Goal: Information Seeking & Learning: Learn about a topic

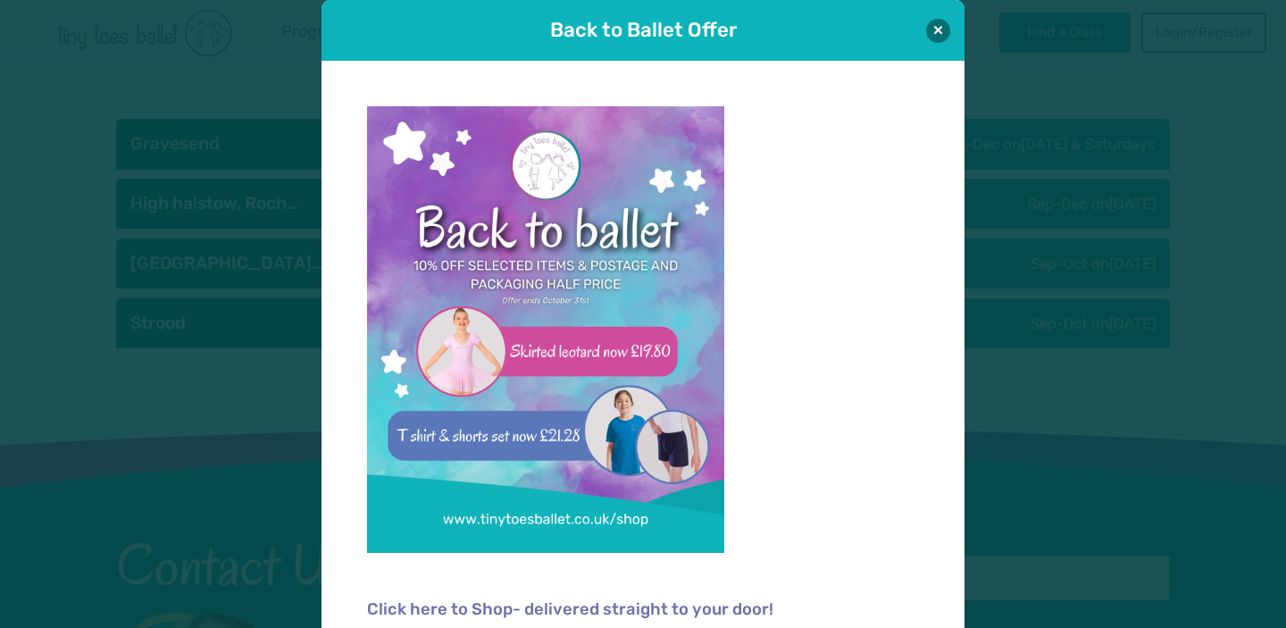
scroll to position [2983, 0]
click at [938, 29] on button at bounding box center [938, 30] width 24 height 24
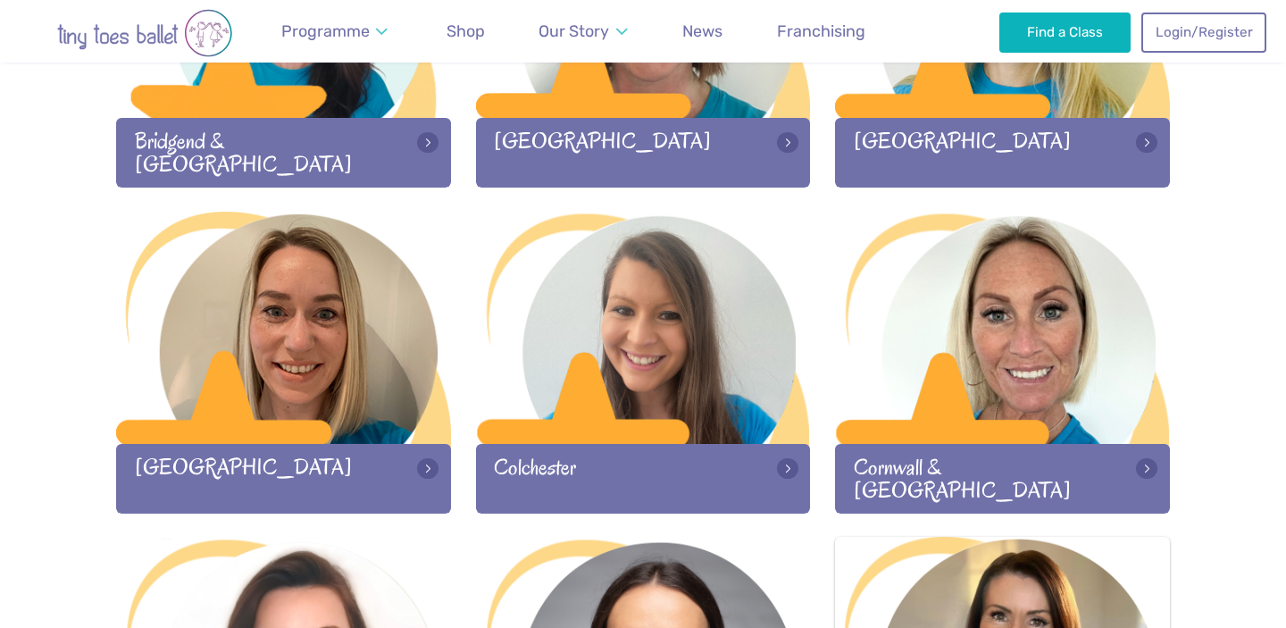
scroll to position [531, 0]
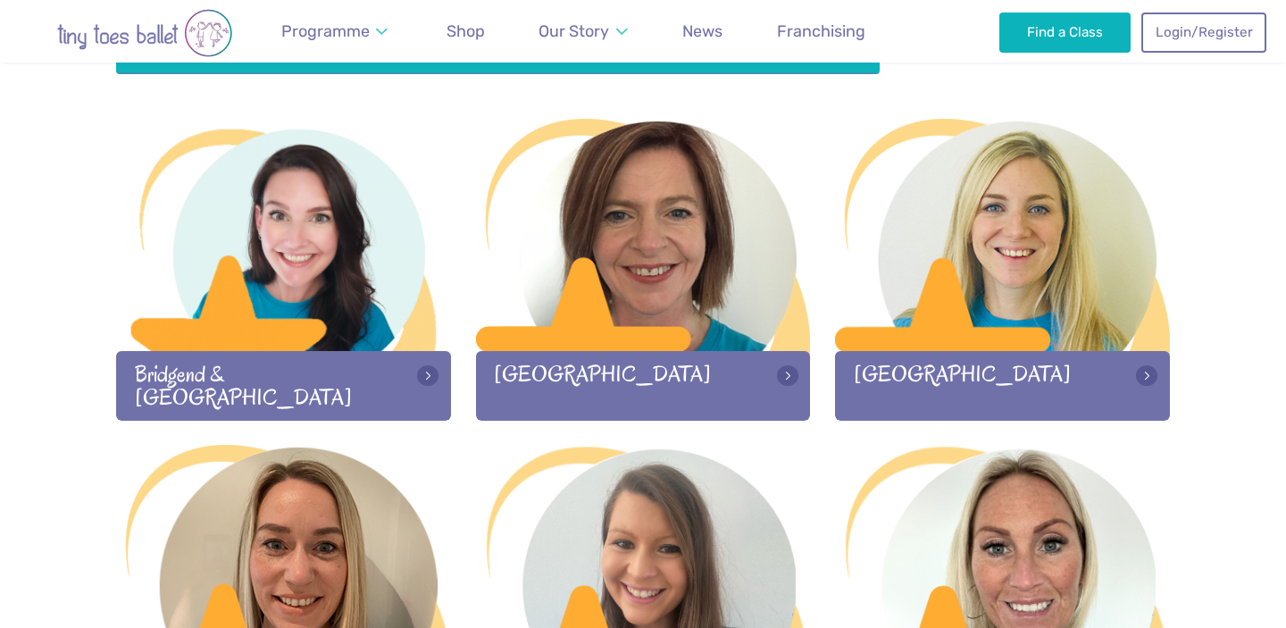
click at [151, 38] on img "Go to home page" at bounding box center [145, 33] width 250 height 48
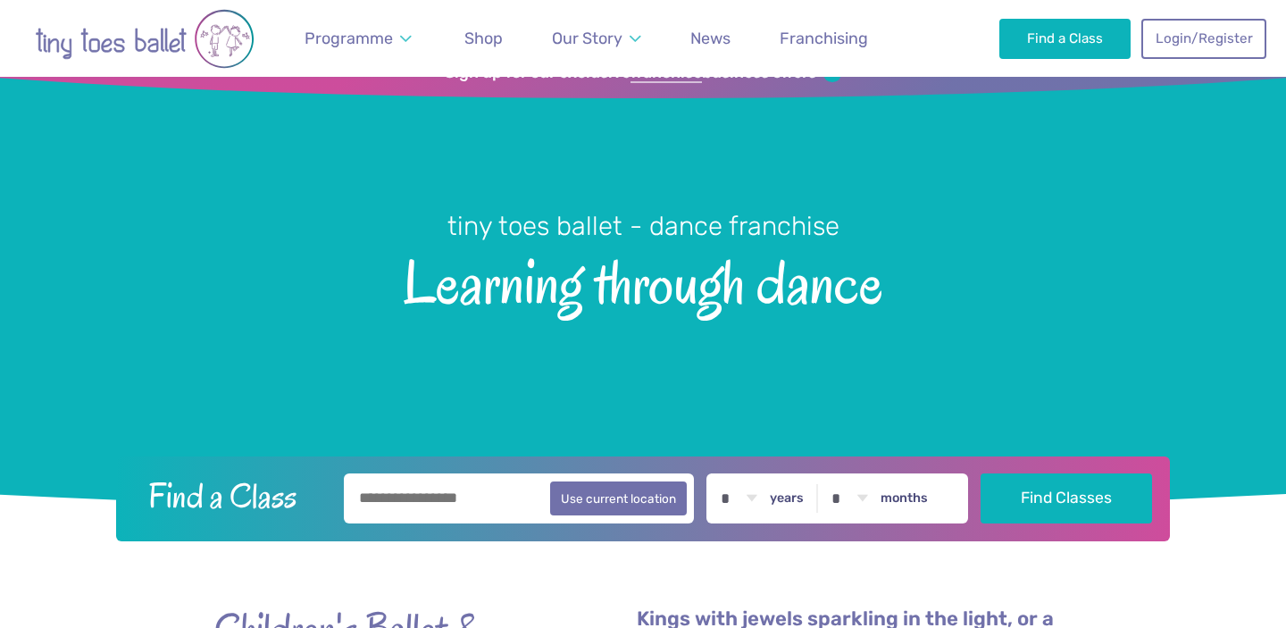
scroll to position [69, 0]
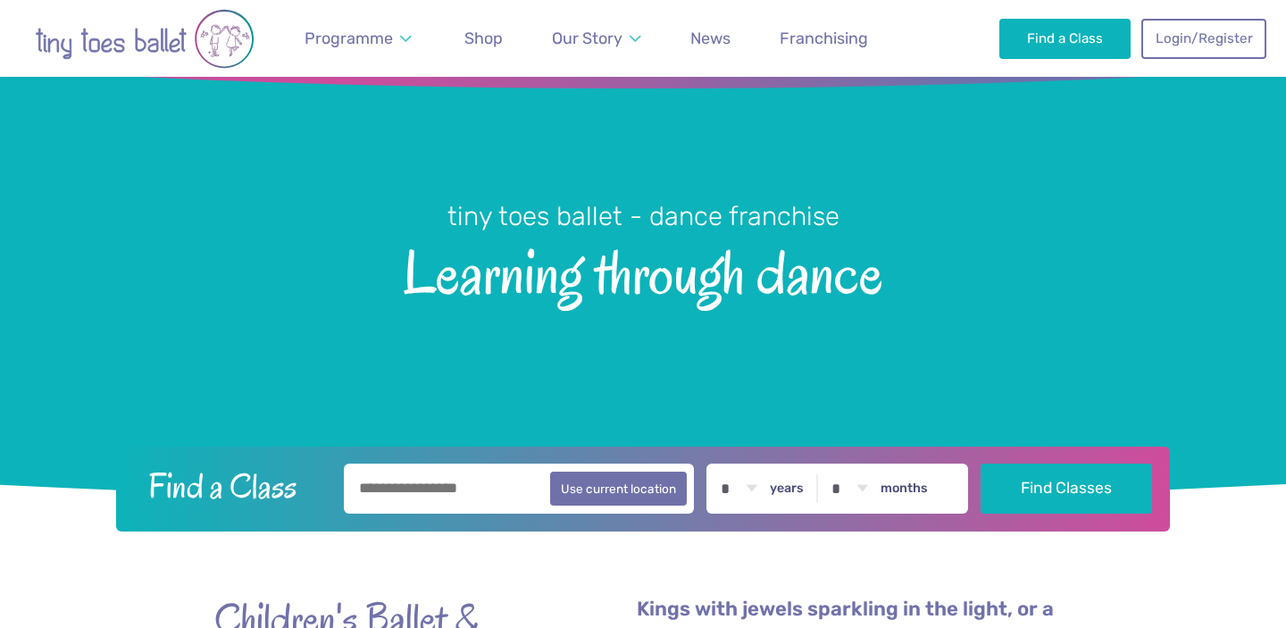
click at [412, 471] on input "text" at bounding box center [519, 489] width 350 height 50
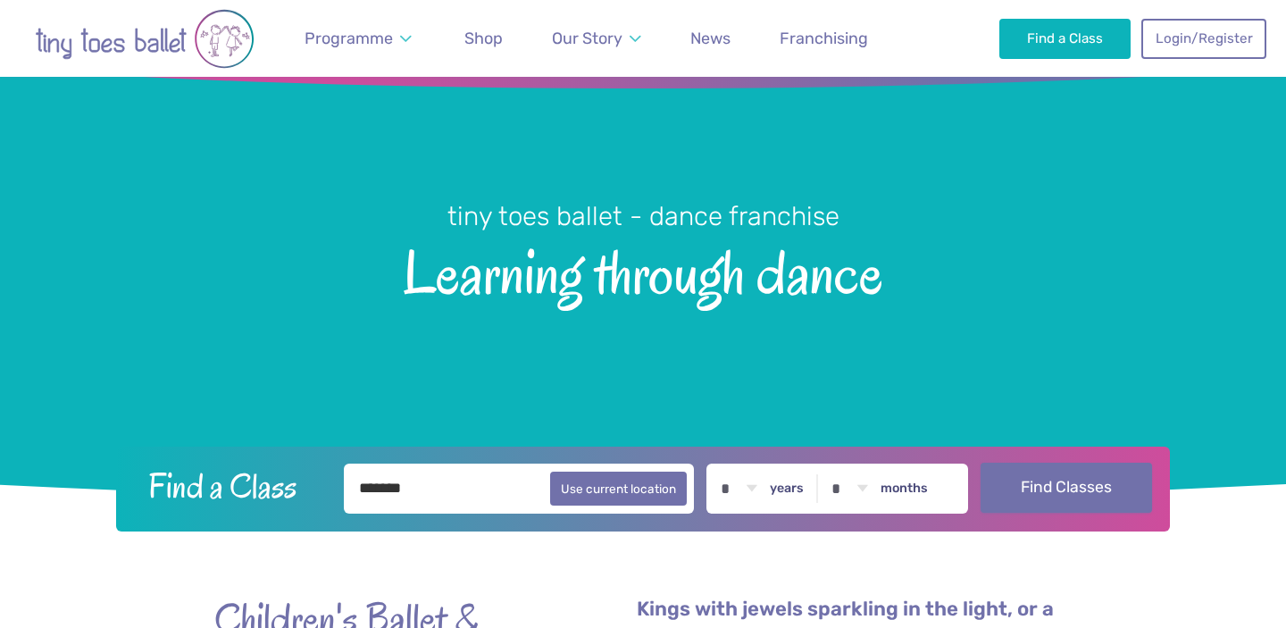
type input "*******"
click at [1063, 498] on button "Find Classes" at bounding box center [1067, 488] width 172 height 50
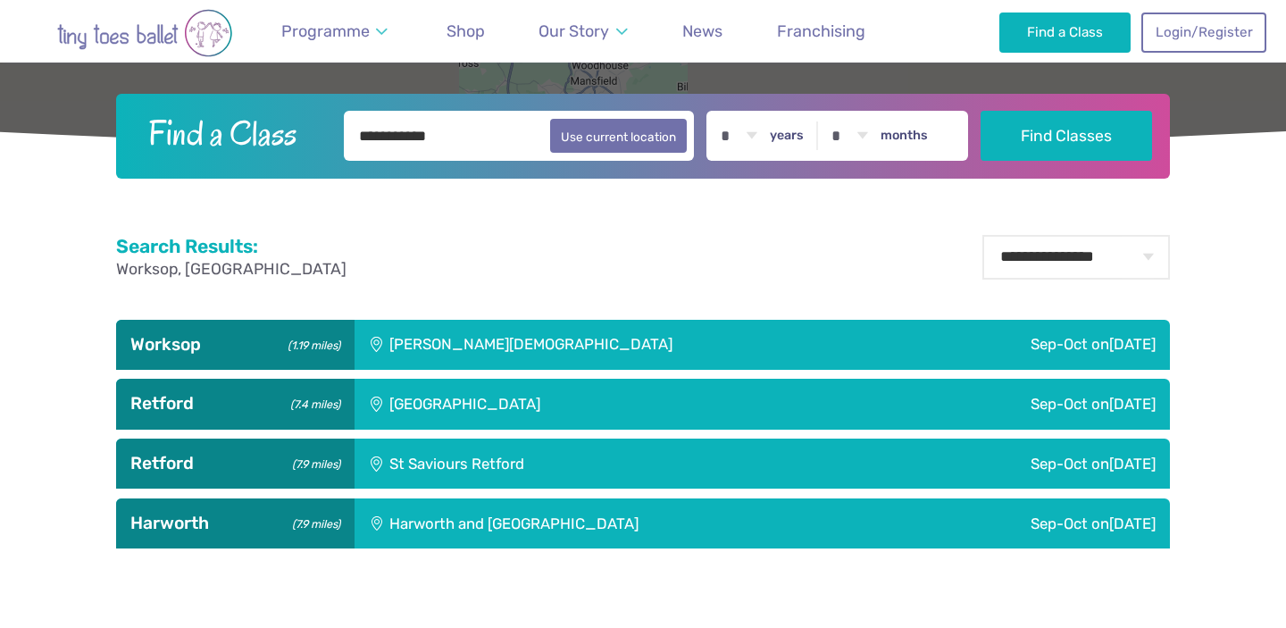
scroll to position [484, 0]
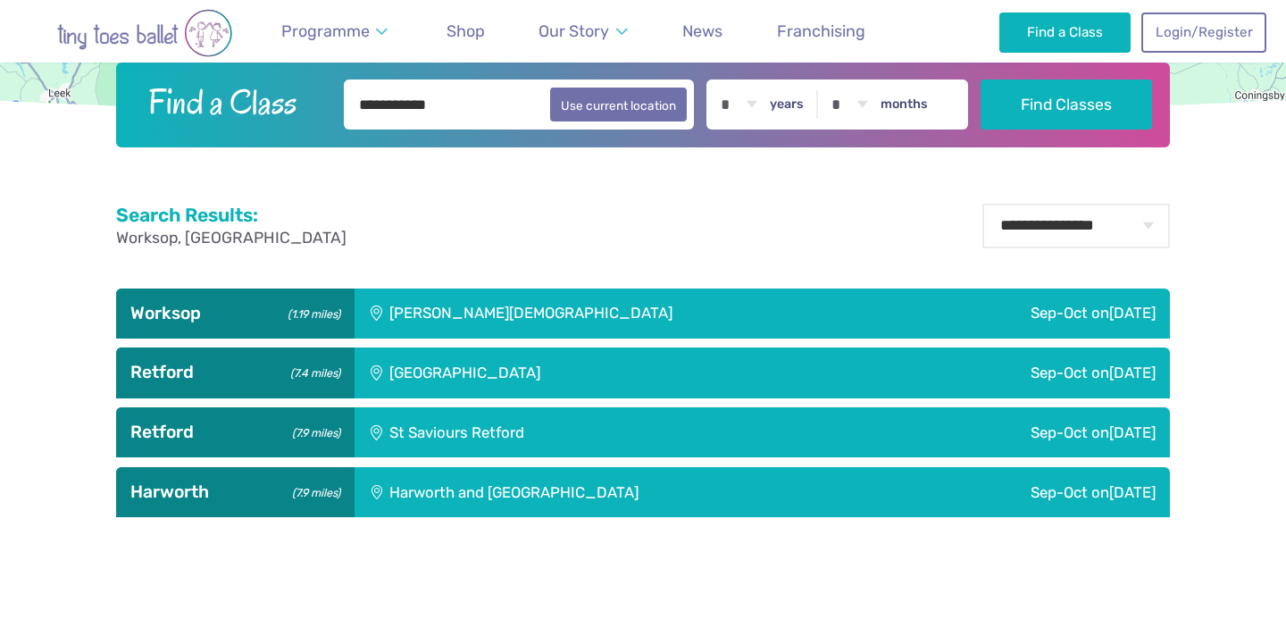
click at [213, 315] on h3 "Worksop (1.19 miles)" at bounding box center [235, 313] width 210 height 21
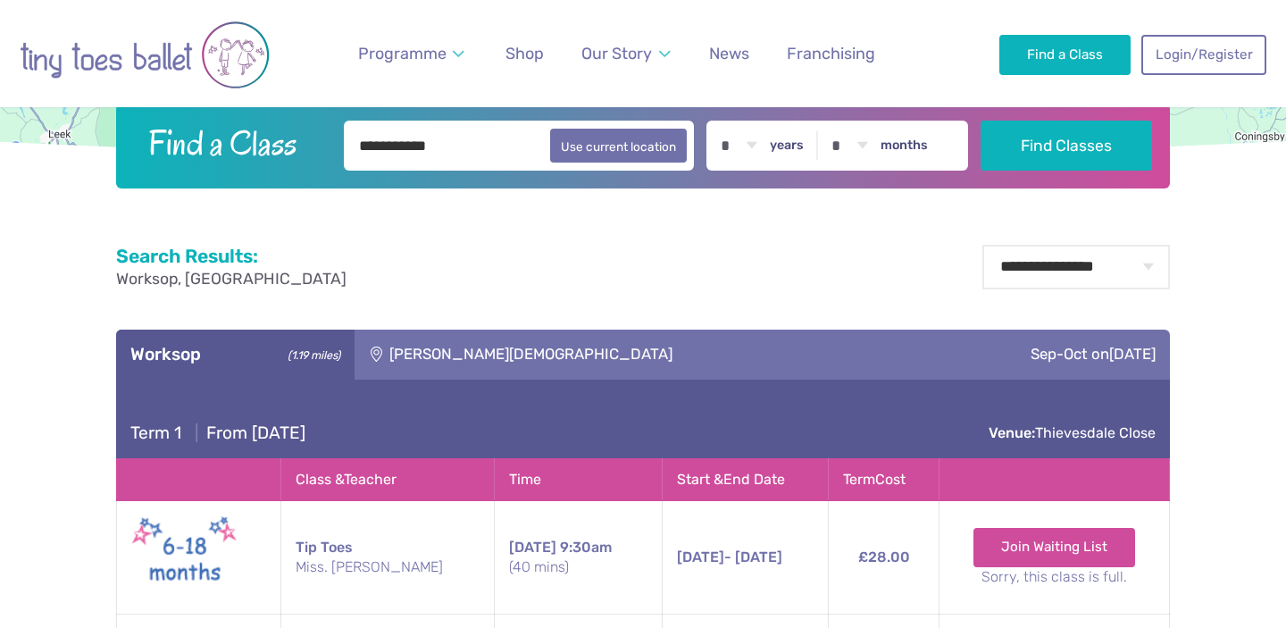
scroll to position [0, 0]
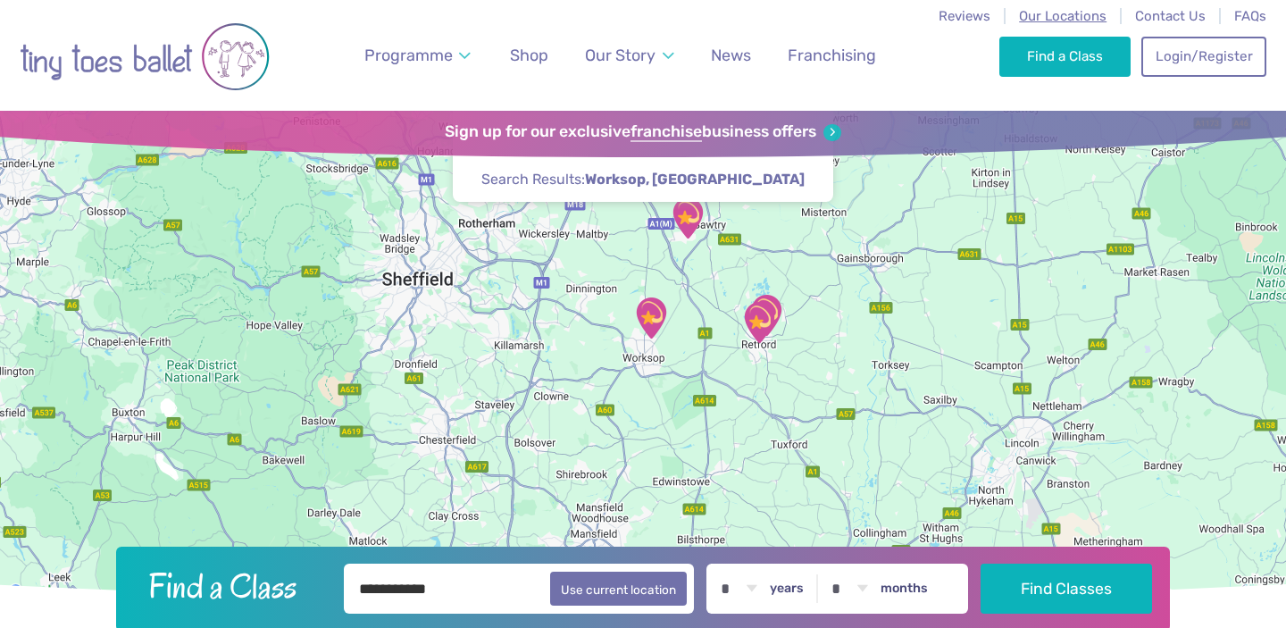
click at [1042, 17] on span "Our Locations" at bounding box center [1063, 16] width 88 height 16
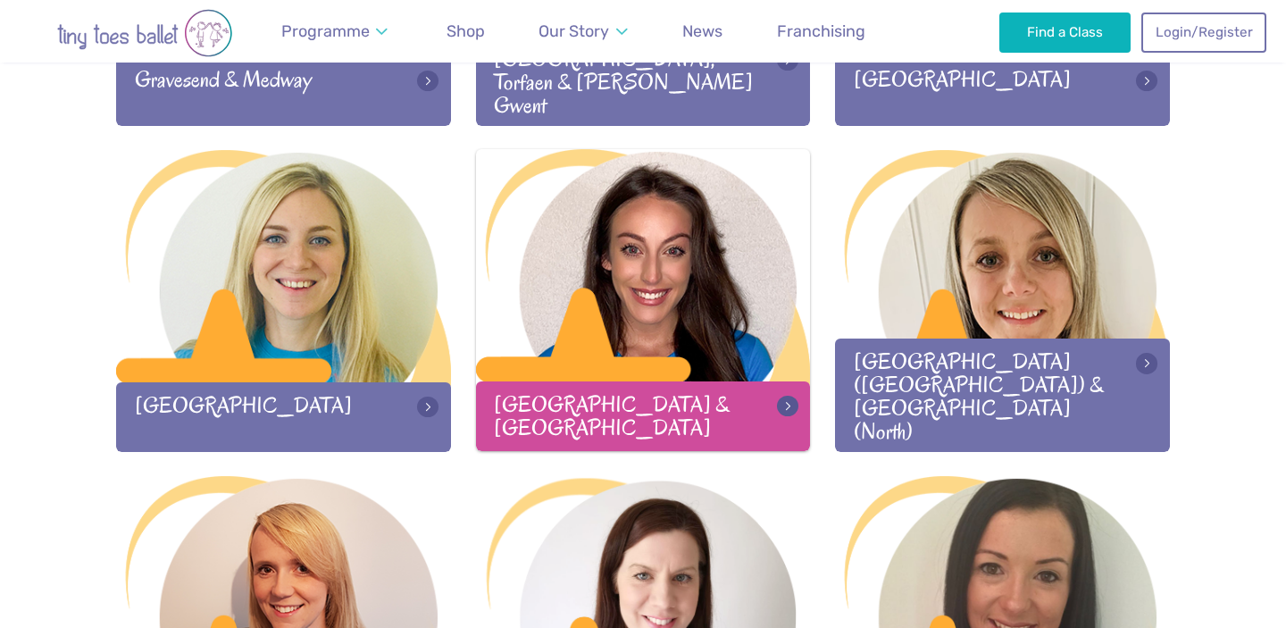
scroll to position [1808, 0]
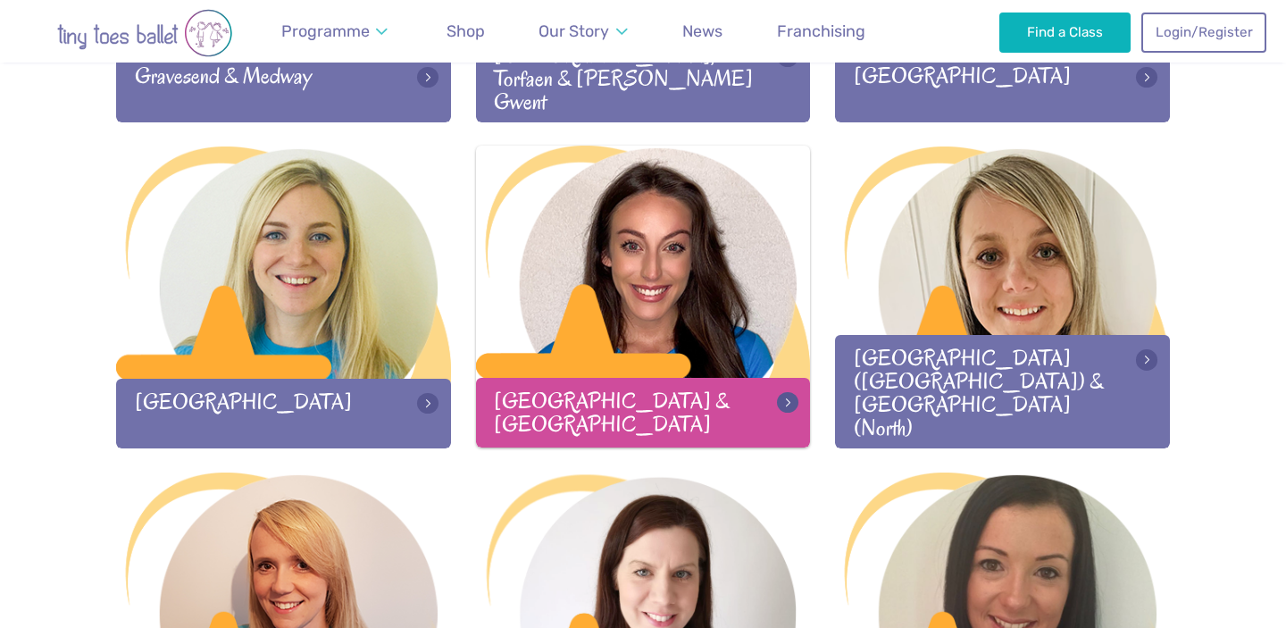
click at [677, 324] on div at bounding box center [643, 264] width 335 height 236
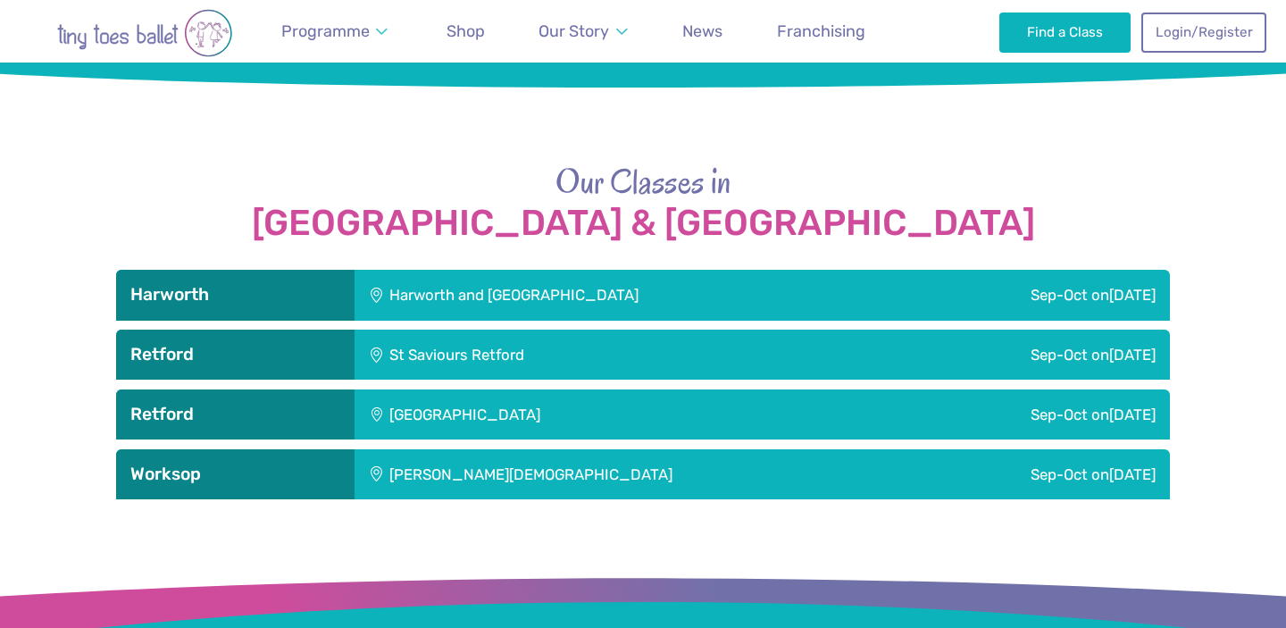
click at [619, 463] on div "Christ Church" at bounding box center [633, 474] width 557 height 50
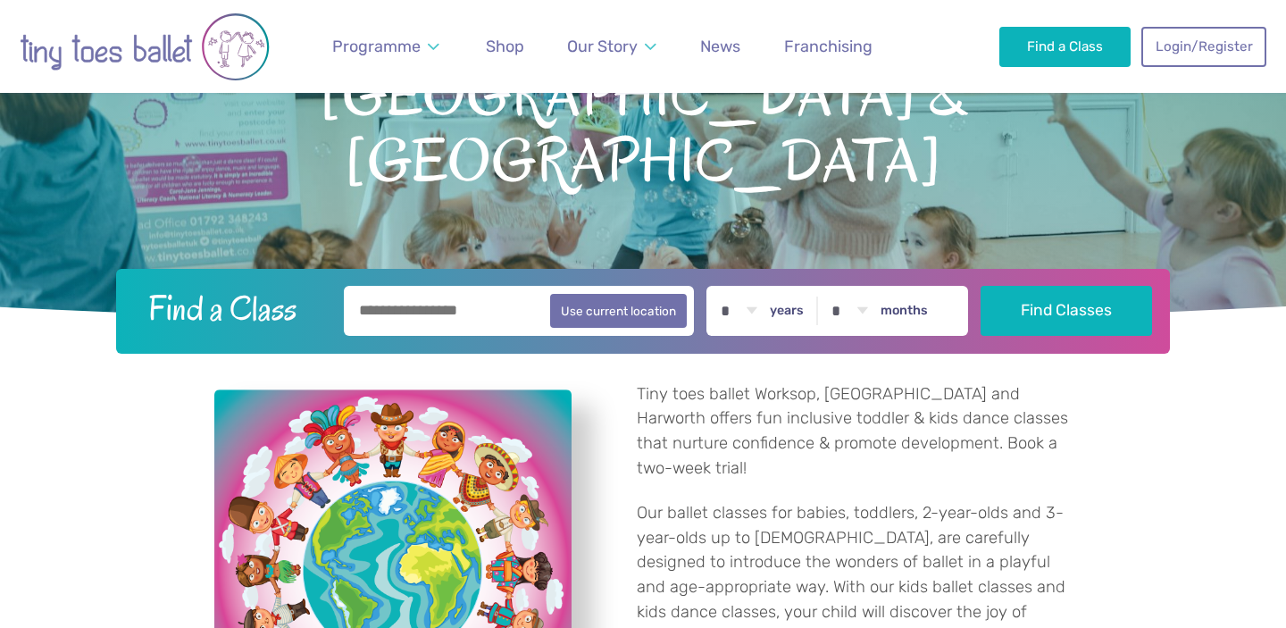
scroll to position [37, 0]
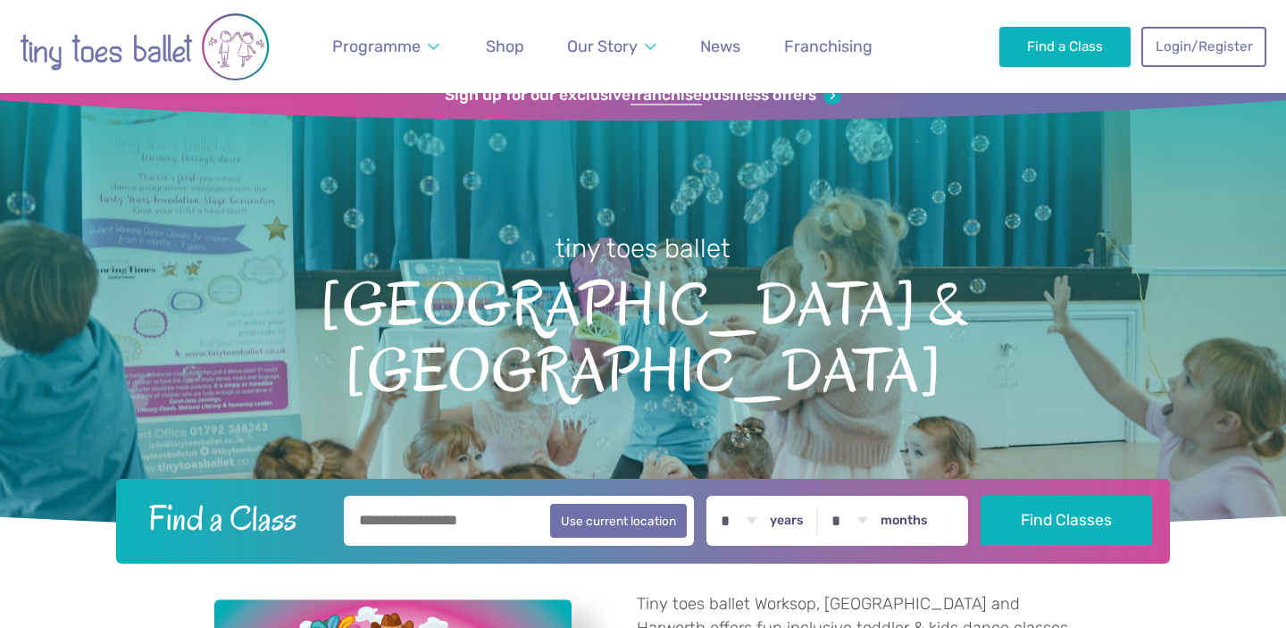
click at [98, 47] on img "Go to home page" at bounding box center [145, 47] width 250 height 74
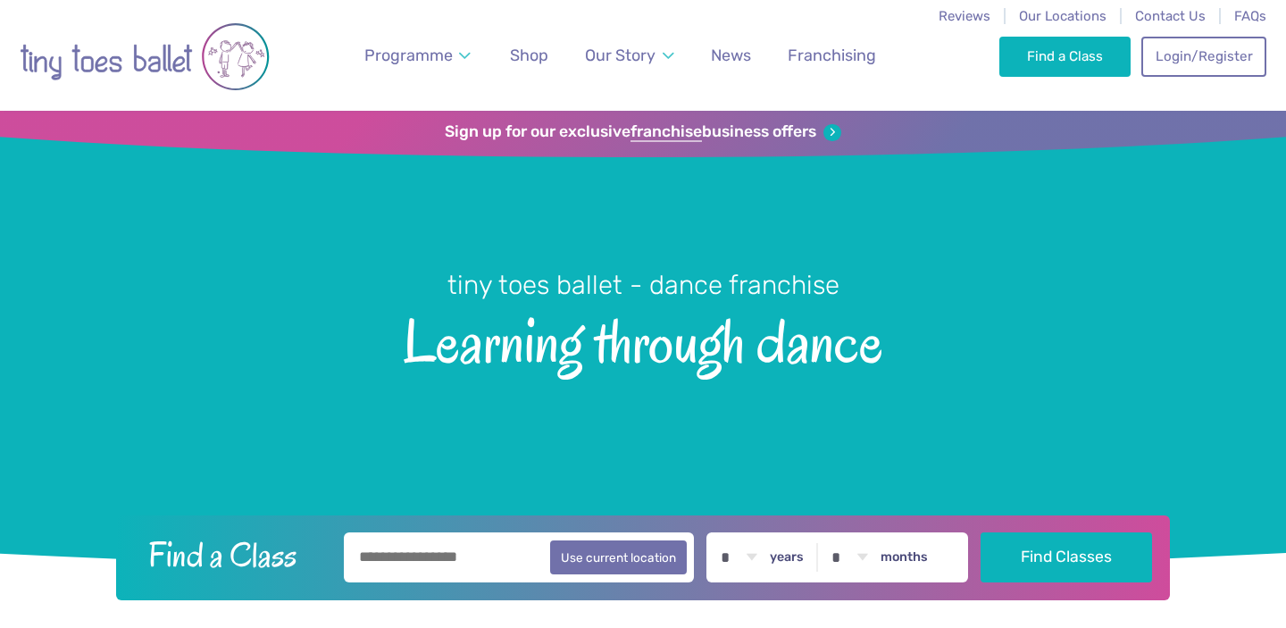
click at [425, 558] on input "text" at bounding box center [519, 557] width 350 height 50
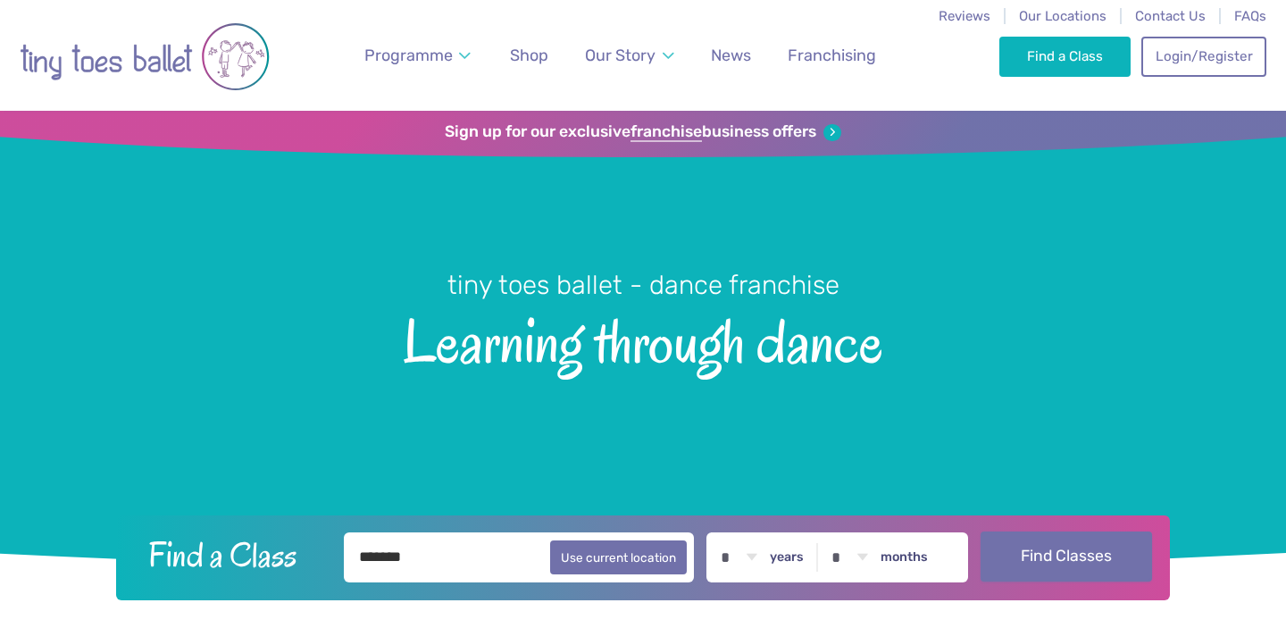
type input "*******"
click at [1043, 556] on button "Find Classes" at bounding box center [1067, 556] width 172 height 50
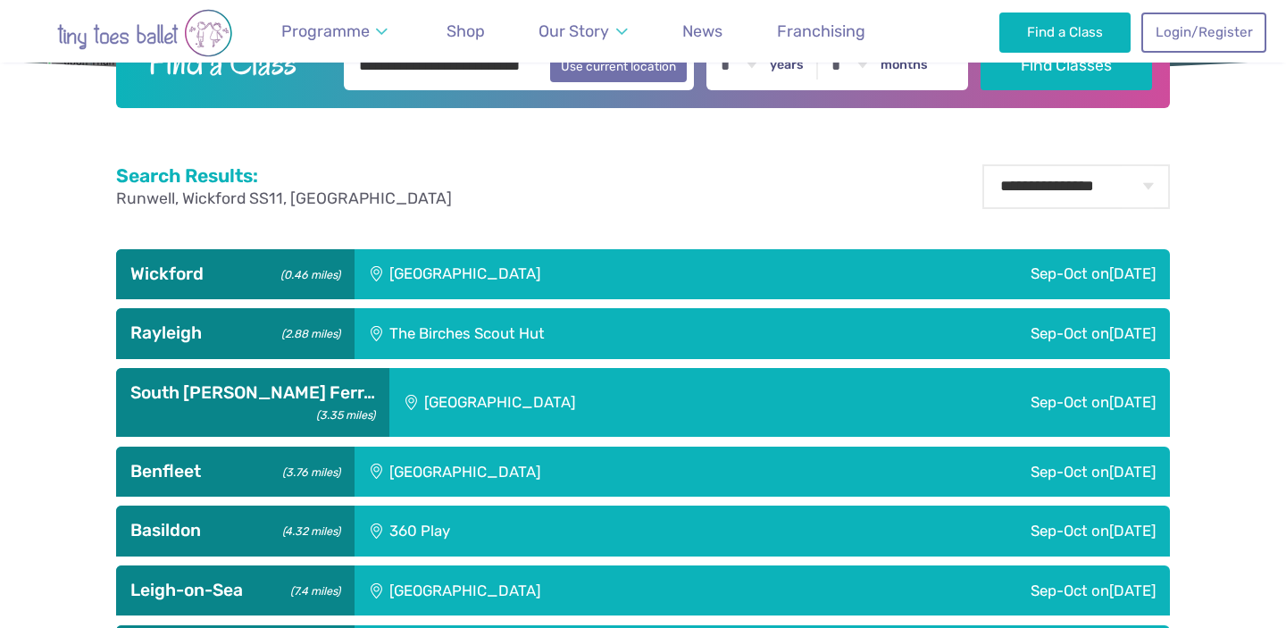
scroll to position [548, 0]
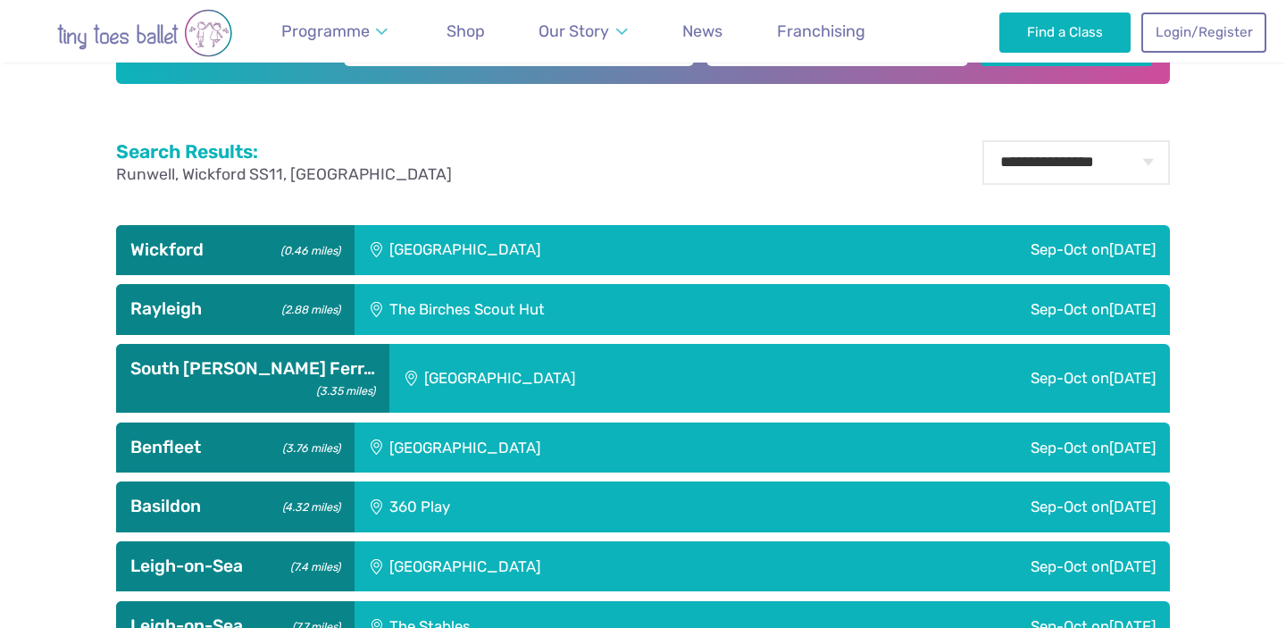
click at [784, 252] on div "[GEOGRAPHIC_DATA]" at bounding box center [585, 250] width 461 height 50
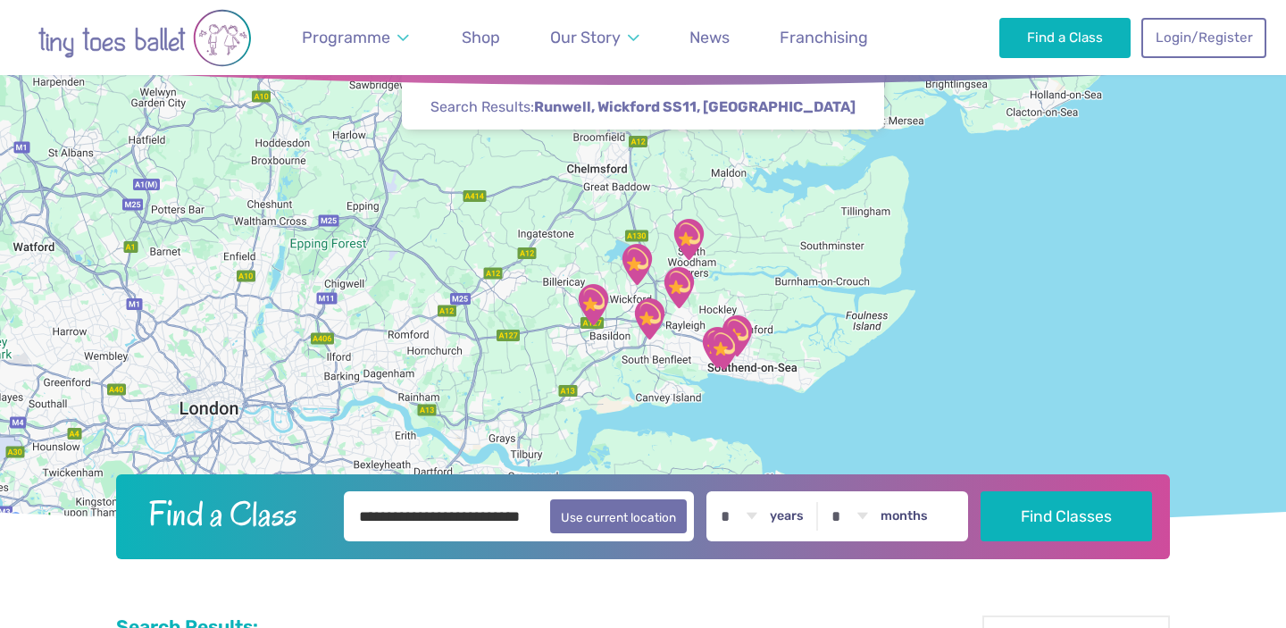
scroll to position [0, 0]
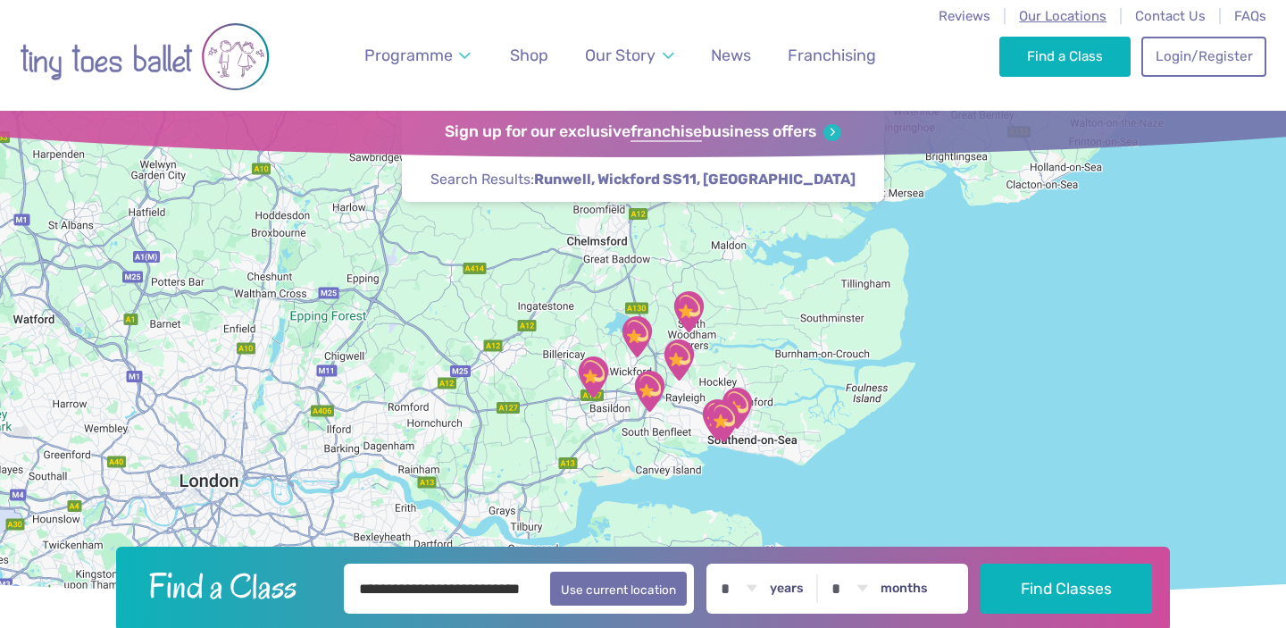
click at [1046, 12] on span "Our Locations" at bounding box center [1063, 16] width 88 height 16
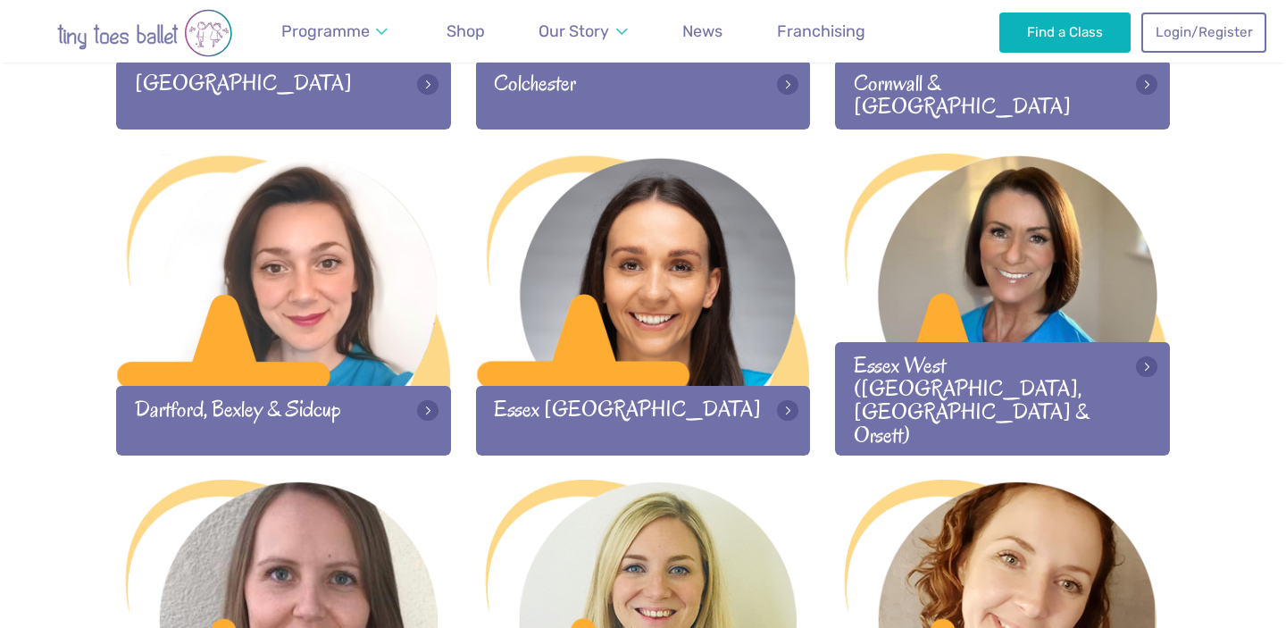
scroll to position [1178, 0]
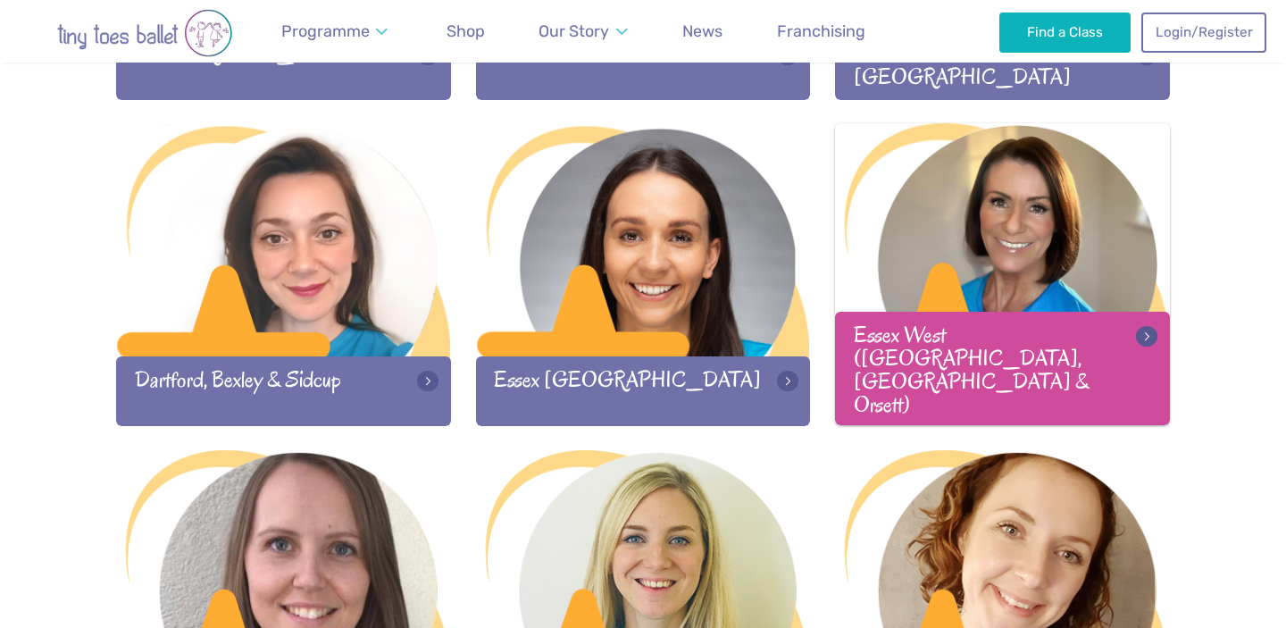
click at [989, 330] on div at bounding box center [1002, 241] width 335 height 236
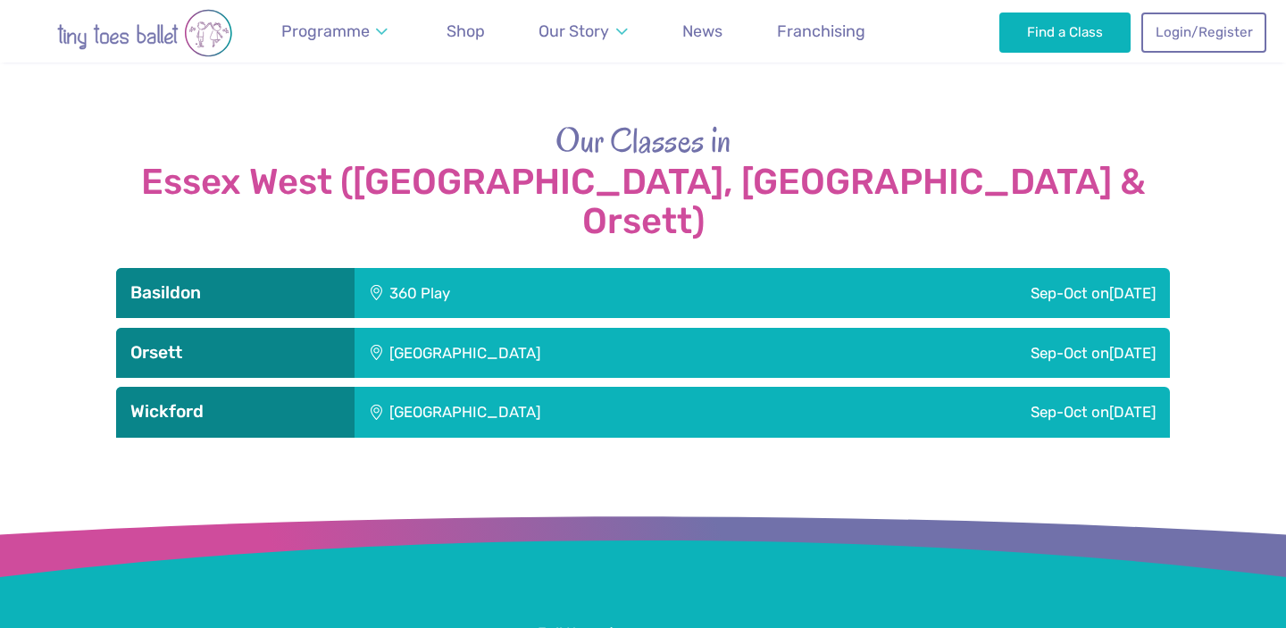
scroll to position [1895, 0]
